Goal: Task Accomplishment & Management: Use online tool/utility

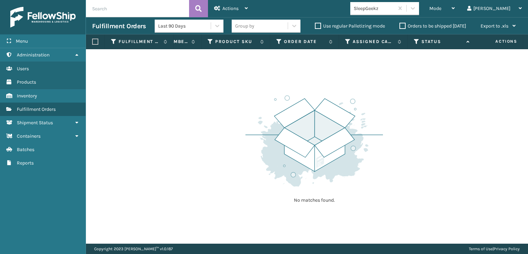
scroll to position [0, 53]
click at [414, 43] on icon at bounding box center [416, 42] width 6 height 6
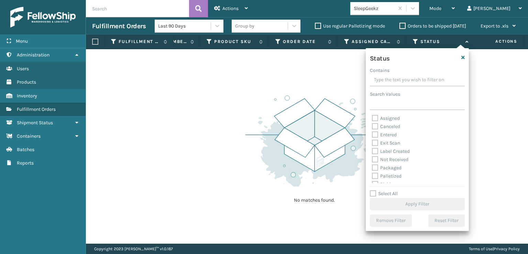
scroll to position [39, 0]
click at [376, 147] on label "Picking" at bounding box center [384, 146] width 24 height 6
click at [373, 146] on input "Picking" at bounding box center [372, 144] width 0 height 4
checkbox input "true"
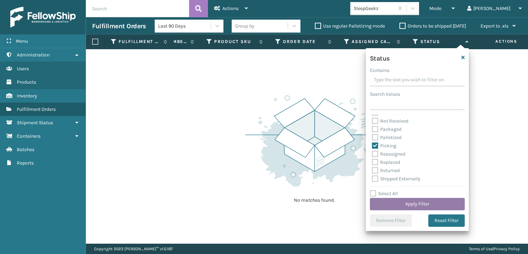
click at [414, 209] on button "Apply Filter" at bounding box center [417, 204] width 95 height 12
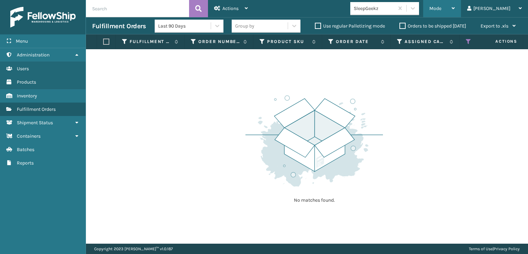
click at [454, 9] on div "Mode Regular Mode Picking Mode Labeling Mode Exit Scan Mode" at bounding box center [443, 8] width 38 height 17
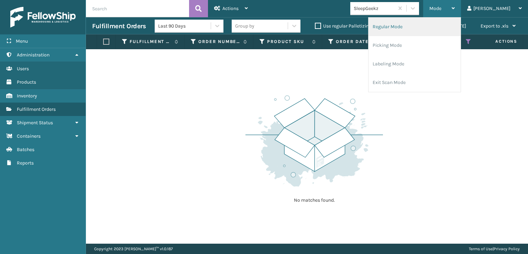
click at [434, 25] on li "Regular Mode" at bounding box center [415, 27] width 92 height 19
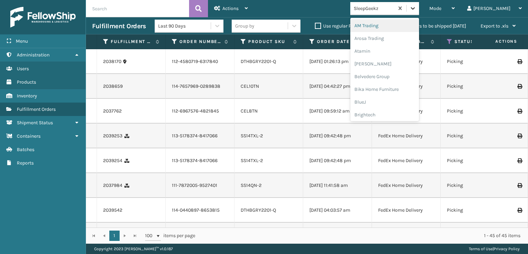
click at [417, 10] on icon at bounding box center [413, 8] width 7 height 7
click at [401, 86] on div "FoamTex" at bounding box center [385, 88] width 69 height 13
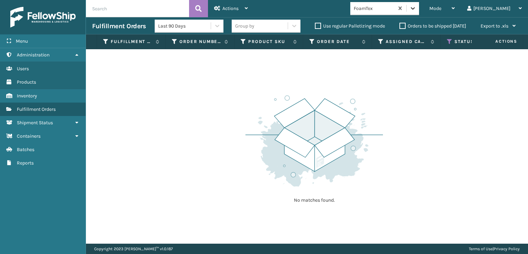
click at [417, 11] on icon at bounding box center [413, 8] width 7 height 7
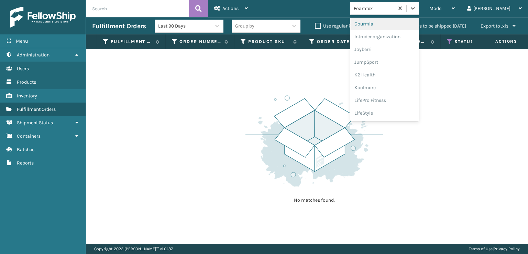
scroll to position [217, 0]
click at [408, 115] on div "[PERSON_NAME] Brands" at bounding box center [385, 113] width 69 height 13
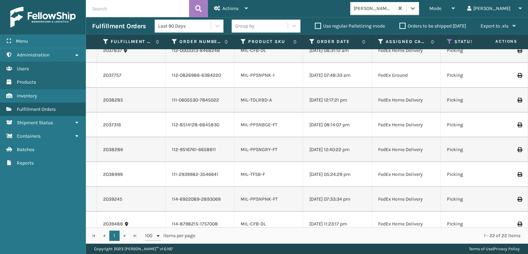
scroll to position [372, 0]
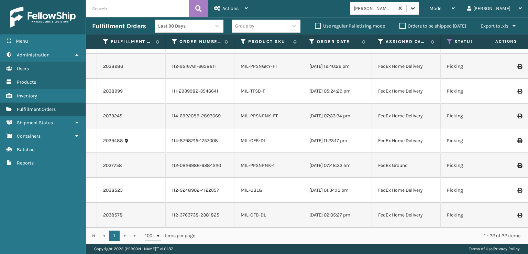
click at [417, 10] on icon at bounding box center [413, 8] width 7 height 7
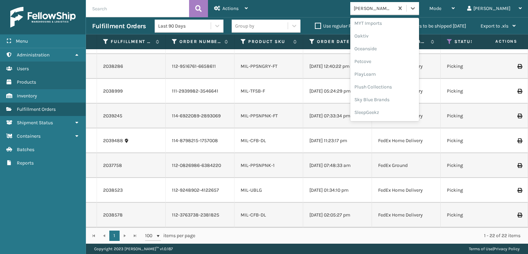
scroll to position [332, 0]
click at [419, 98] on div "SleepGeekz" at bounding box center [385, 100] width 69 height 13
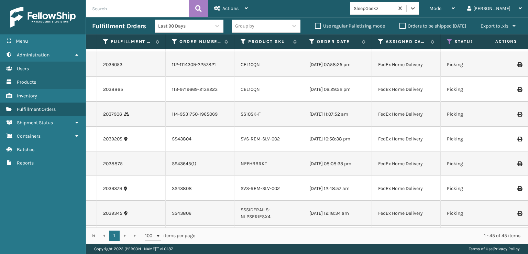
scroll to position [654, 0]
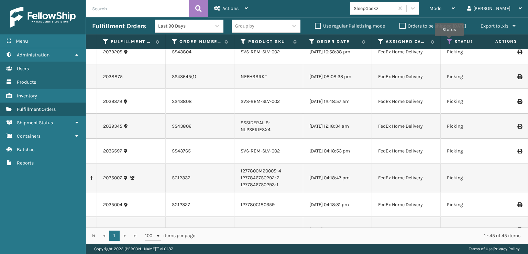
click at [450, 41] on icon at bounding box center [450, 42] width 6 height 6
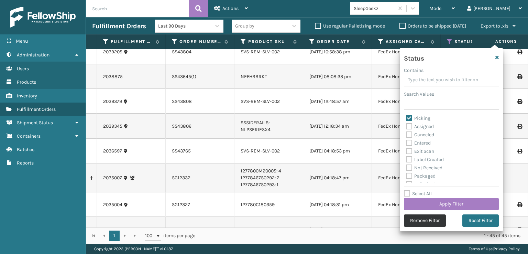
click at [429, 219] on button "Remove Filter" at bounding box center [425, 220] width 42 height 12
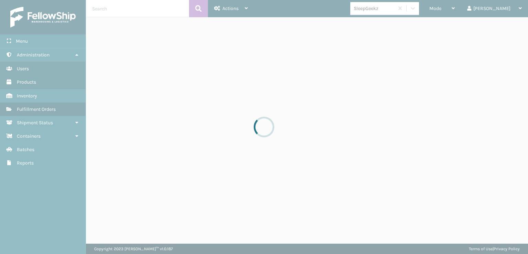
click at [447, 40] on div at bounding box center [264, 127] width 528 height 254
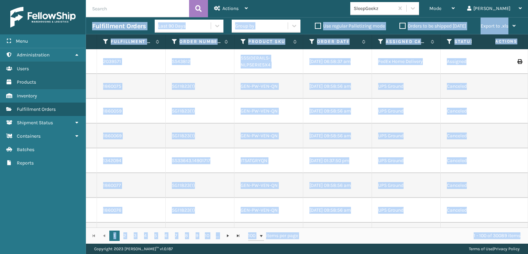
click at [431, 137] on td "UPS Ground" at bounding box center [406, 136] width 69 height 25
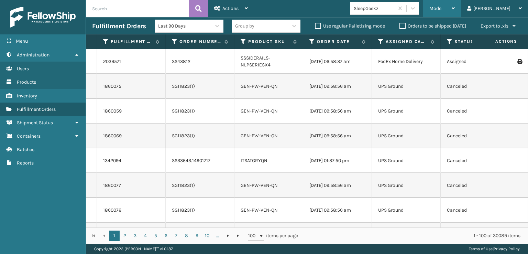
click at [452, 8] on div "Mode Regular Mode Picking Mode Labeling Mode Exit Scan Mode" at bounding box center [443, 8] width 38 height 17
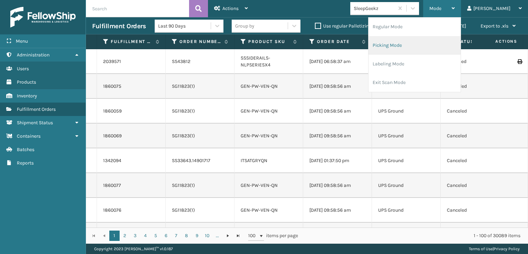
click at [420, 43] on li "Picking Mode" at bounding box center [415, 45] width 92 height 19
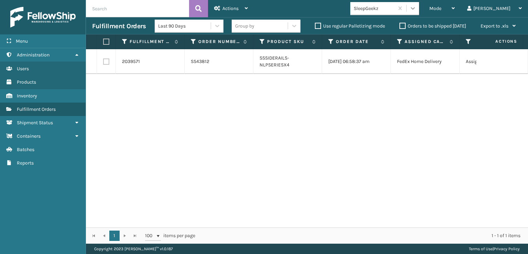
click at [417, 10] on icon at bounding box center [413, 8] width 7 height 7
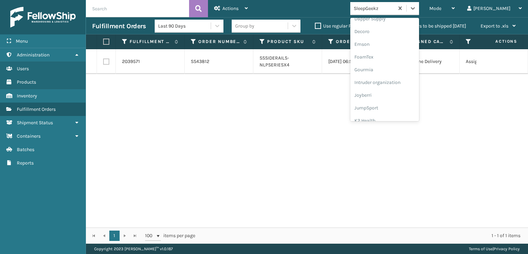
scroll to position [138, 0]
click at [399, 51] on div "FoamTex" at bounding box center [385, 53] width 69 height 13
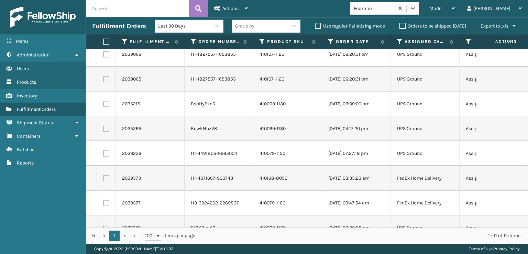
scroll to position [0, 0]
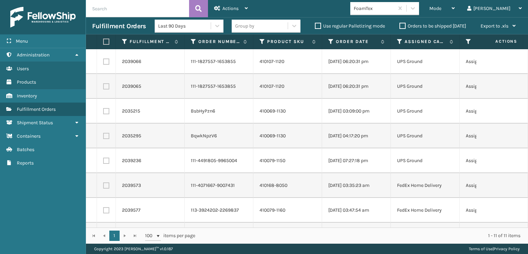
click at [109, 42] on th at bounding box center [106, 41] width 19 height 15
click at [107, 42] on label at bounding box center [105, 42] width 4 height 6
click at [104, 42] on input "checkbox" at bounding box center [103, 42] width 0 height 4
checkbox input "true"
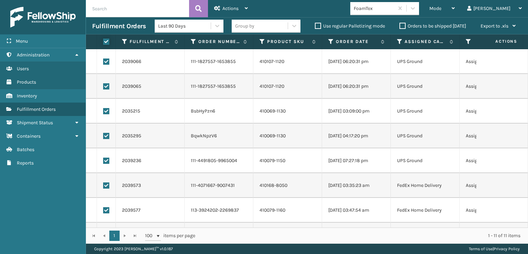
checkbox input "true"
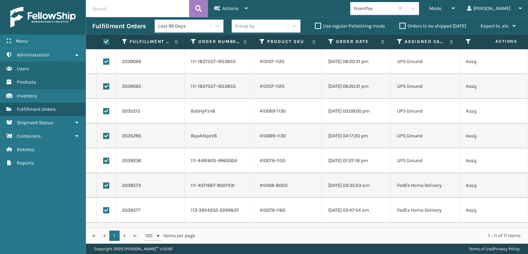
checkbox input "true"
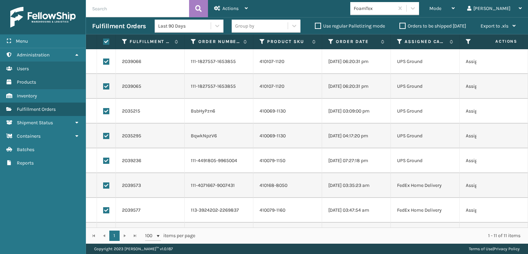
click at [108, 188] on label at bounding box center [106, 185] width 6 height 6
click at [104, 187] on input "checkbox" at bounding box center [103, 184] width 0 height 4
checkbox input "false"
click at [106, 208] on label at bounding box center [106, 210] width 6 height 6
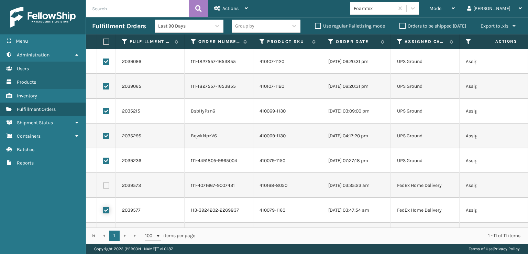
click at [104, 208] on input "checkbox" at bounding box center [103, 209] width 0 height 4
checkbox input "false"
click at [244, 12] on div "Actions" at bounding box center [231, 8] width 34 height 17
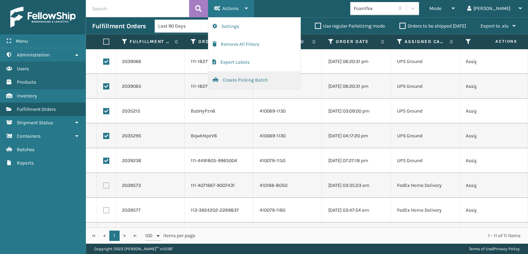
click at [242, 79] on button "Create Picking Batch" at bounding box center [255, 80] width 92 height 18
